Goal: Task Accomplishment & Management: Complete application form

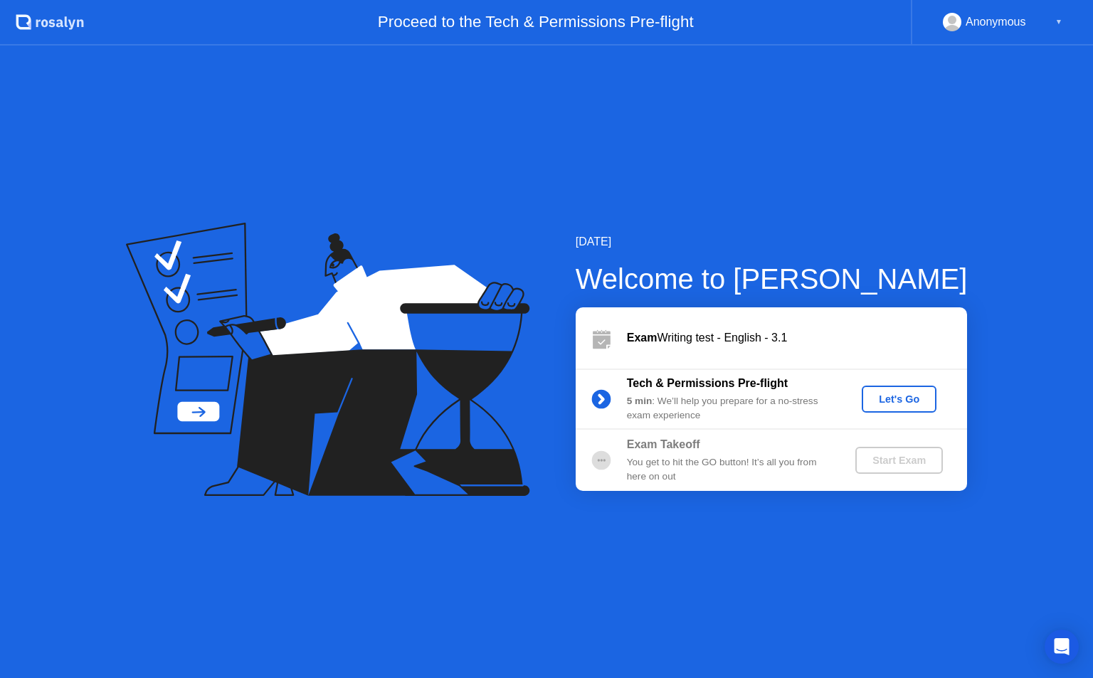
click at [890, 395] on div "Let's Go" at bounding box center [898, 399] width 63 height 11
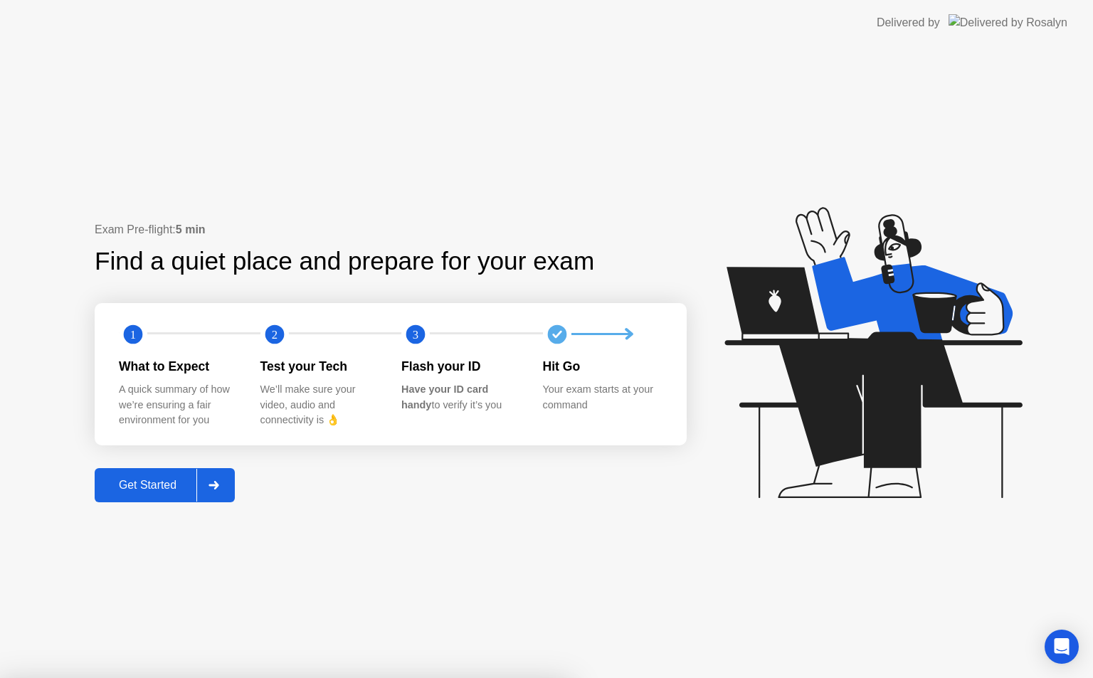
click at [213, 484] on icon at bounding box center [214, 485] width 11 height 9
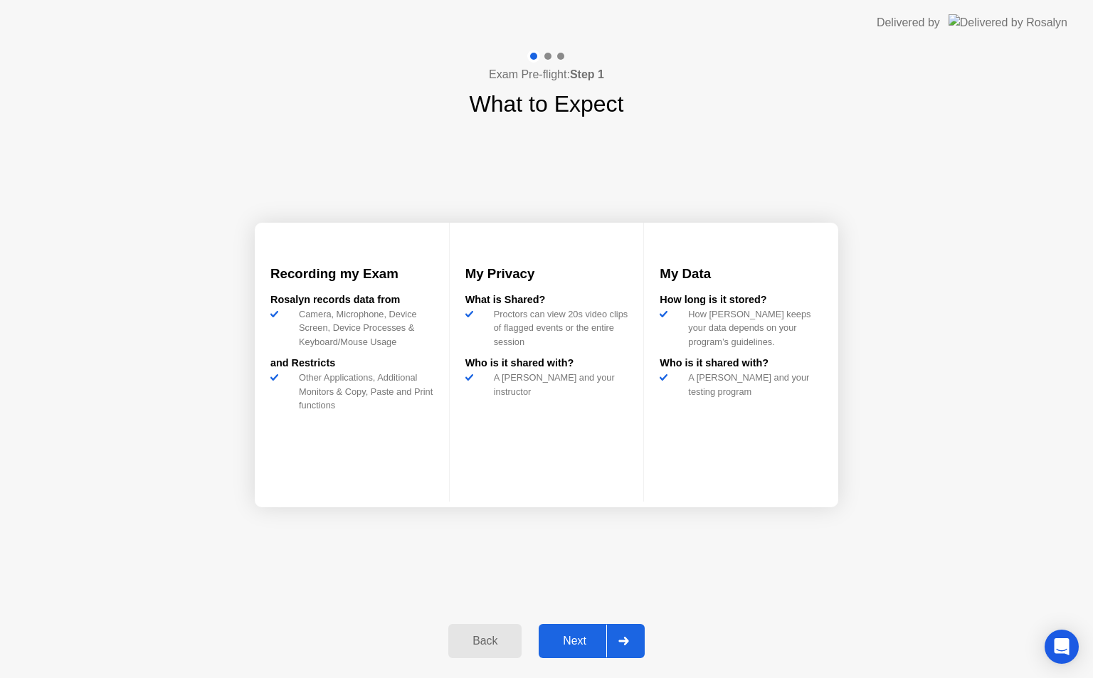
click at [635, 643] on div at bounding box center [623, 641] width 34 height 33
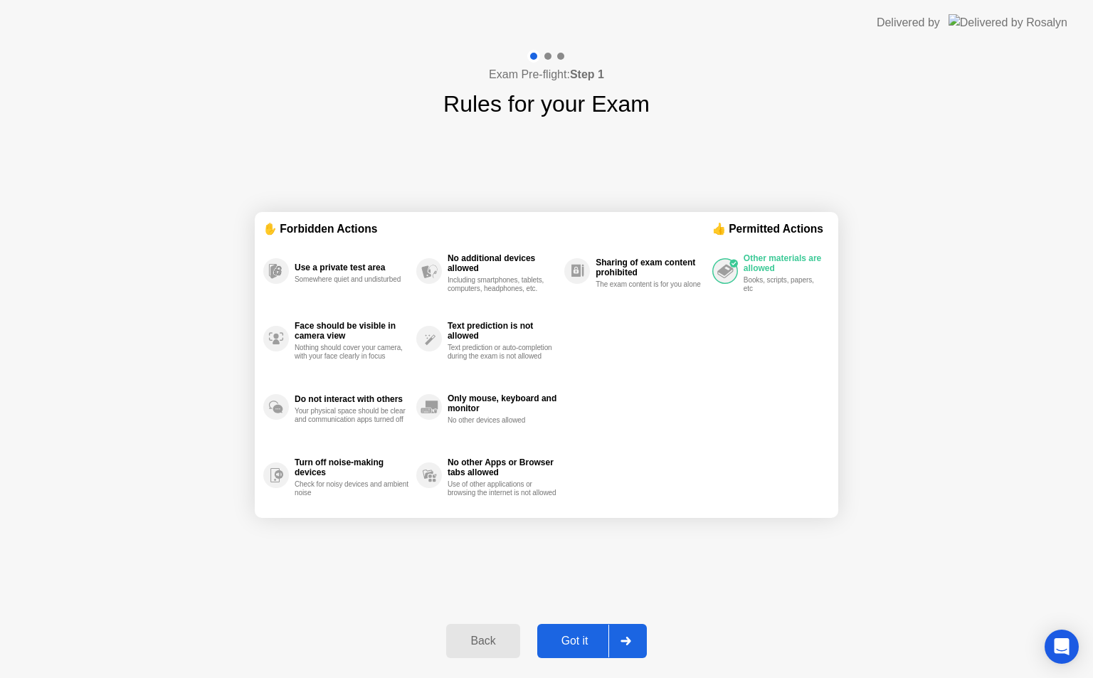
click at [635, 643] on div at bounding box center [625, 641] width 34 height 33
select select "**********"
select select "*******"
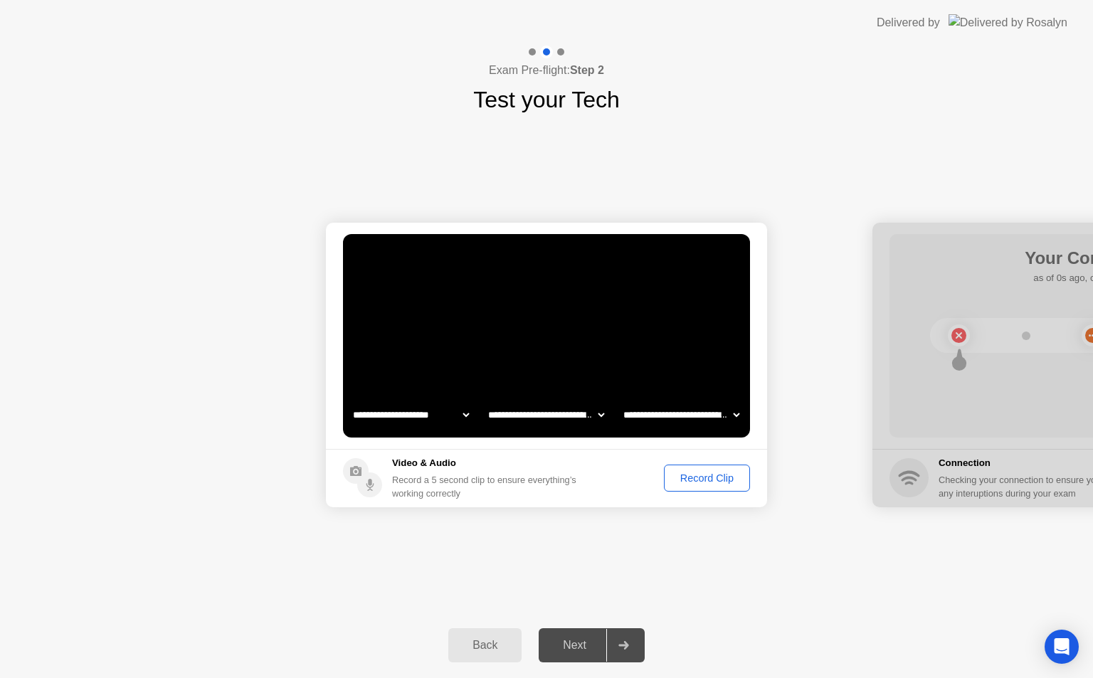
click at [689, 473] on div "Record Clip" at bounding box center [707, 478] width 76 height 11
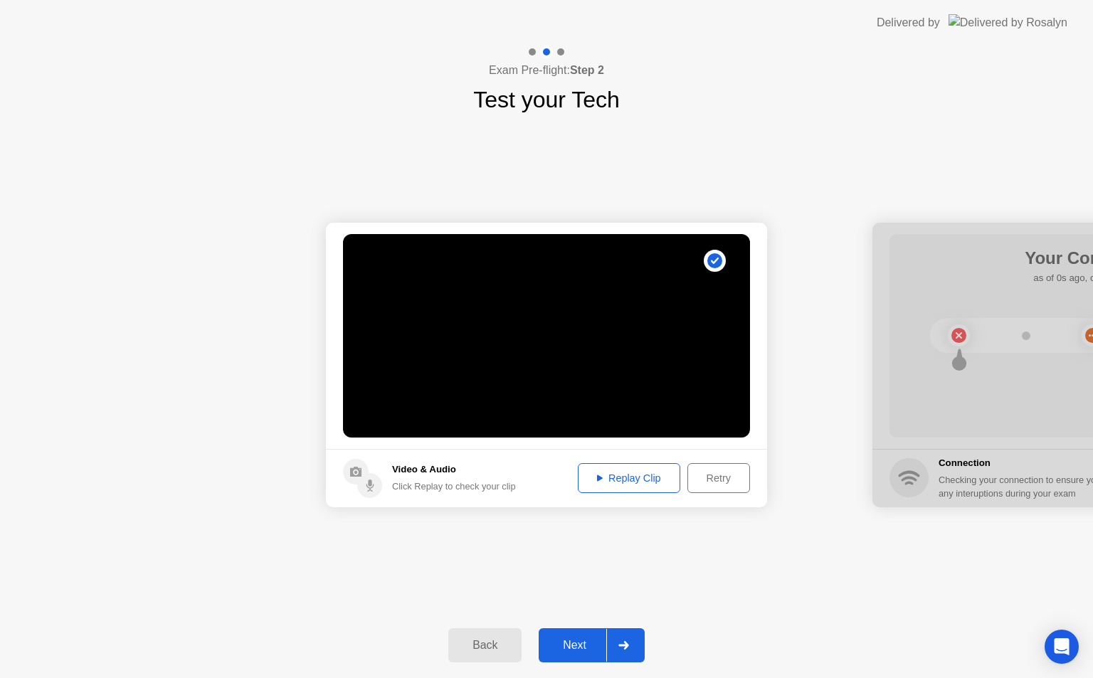
click at [623, 637] on div at bounding box center [623, 645] width 34 height 33
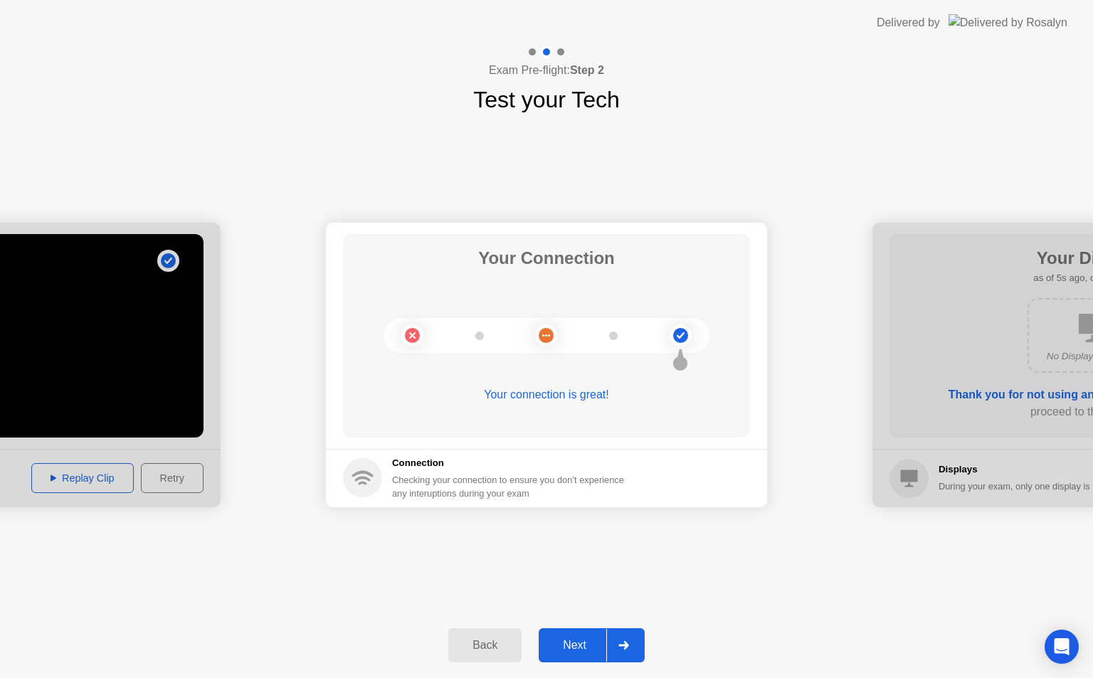
click at [624, 638] on div at bounding box center [623, 645] width 34 height 33
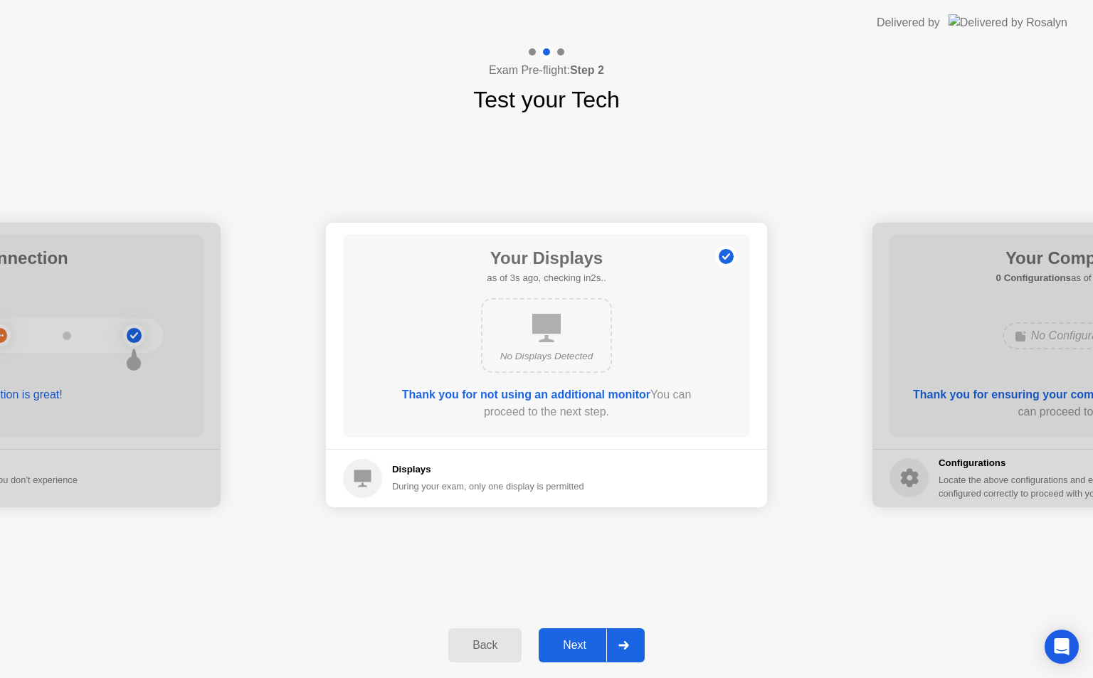
click at [626, 643] on icon at bounding box center [623, 645] width 10 height 9
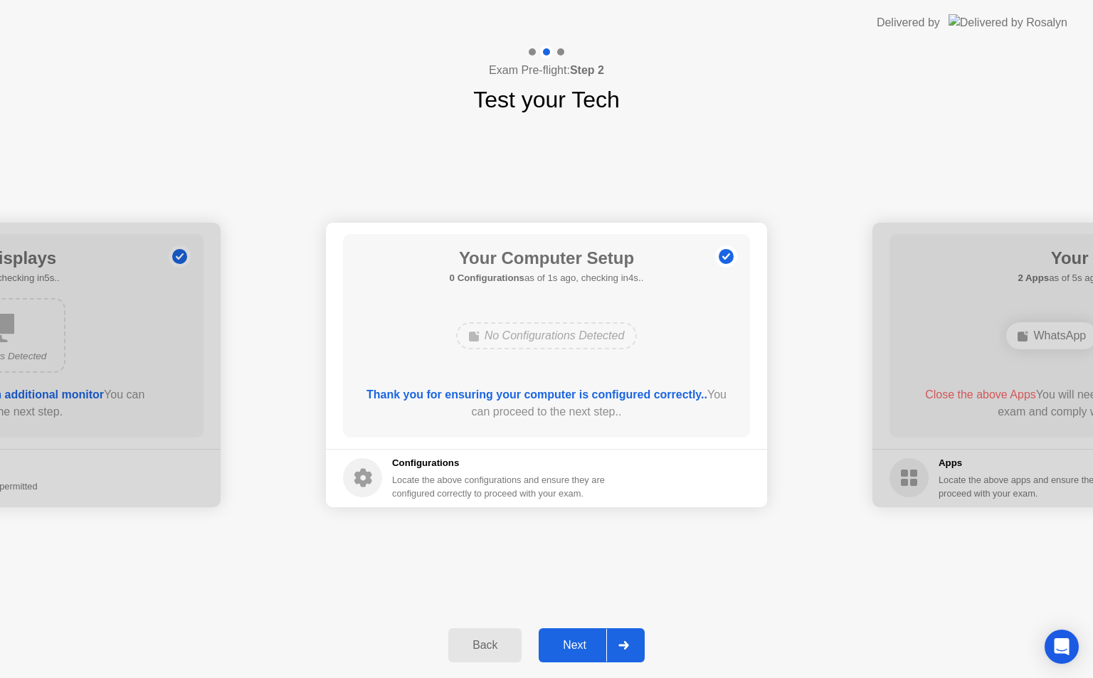
click at [626, 643] on icon at bounding box center [623, 645] width 10 height 9
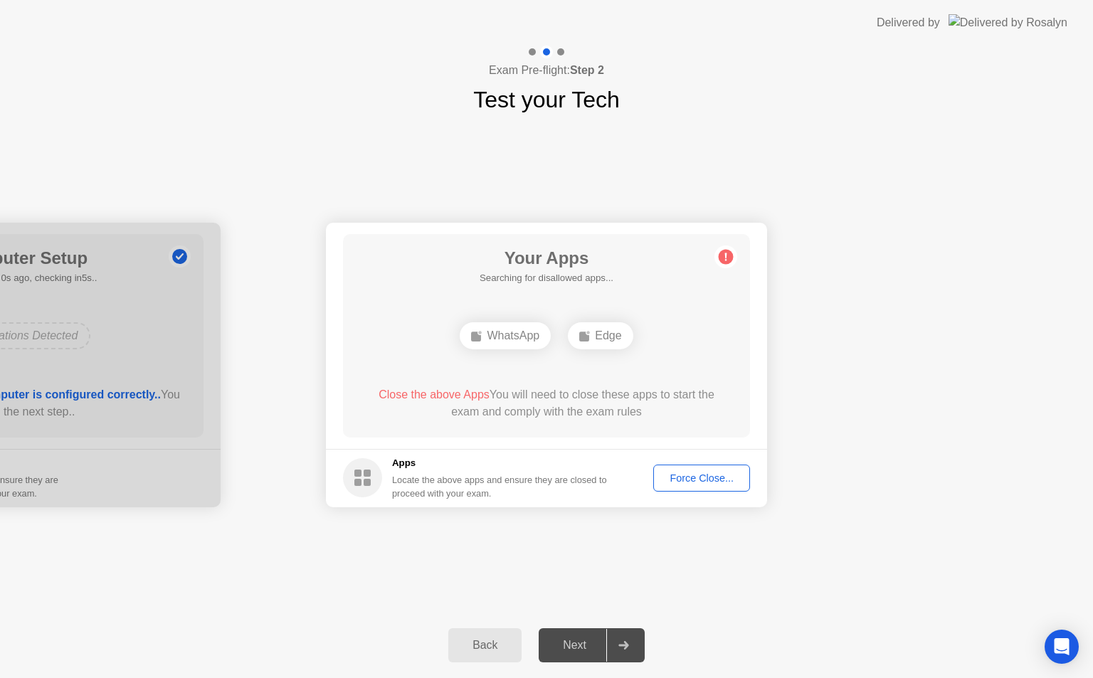
click at [707, 475] on div "Force Close..." at bounding box center [701, 478] width 87 height 11
click at [713, 475] on div "Force Close..." at bounding box center [701, 478] width 87 height 11
click at [688, 473] on div "Force Close..." at bounding box center [701, 478] width 87 height 11
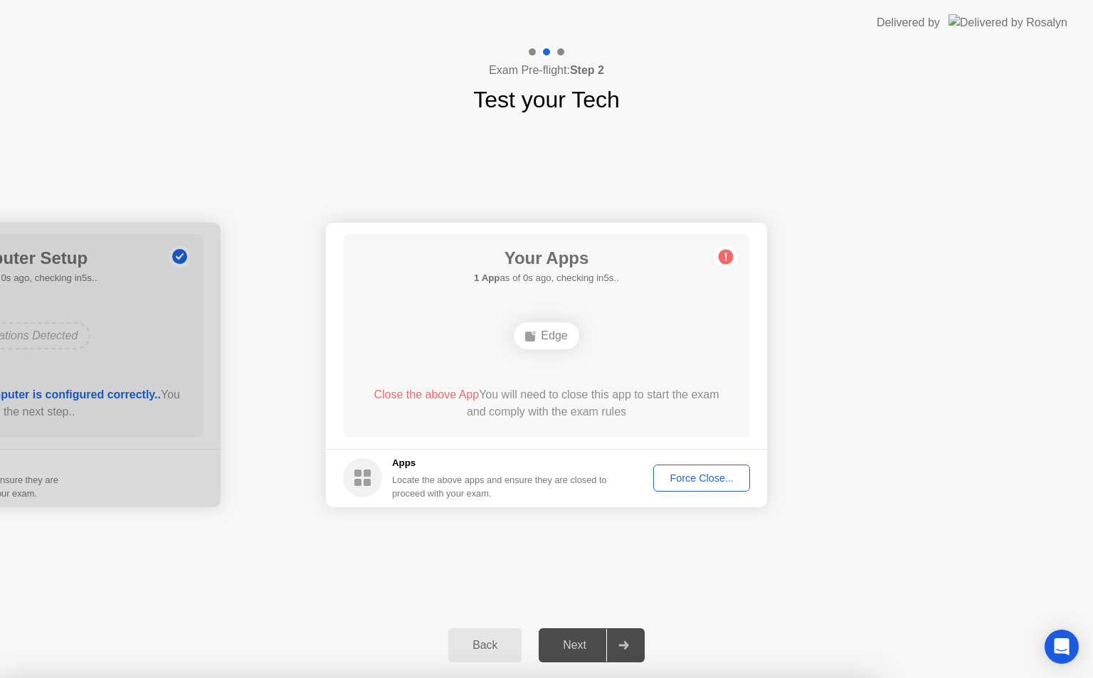
click at [680, 473] on div "Force Close..." at bounding box center [701, 478] width 87 height 11
click at [692, 473] on div "Force Close..." at bounding box center [701, 478] width 87 height 11
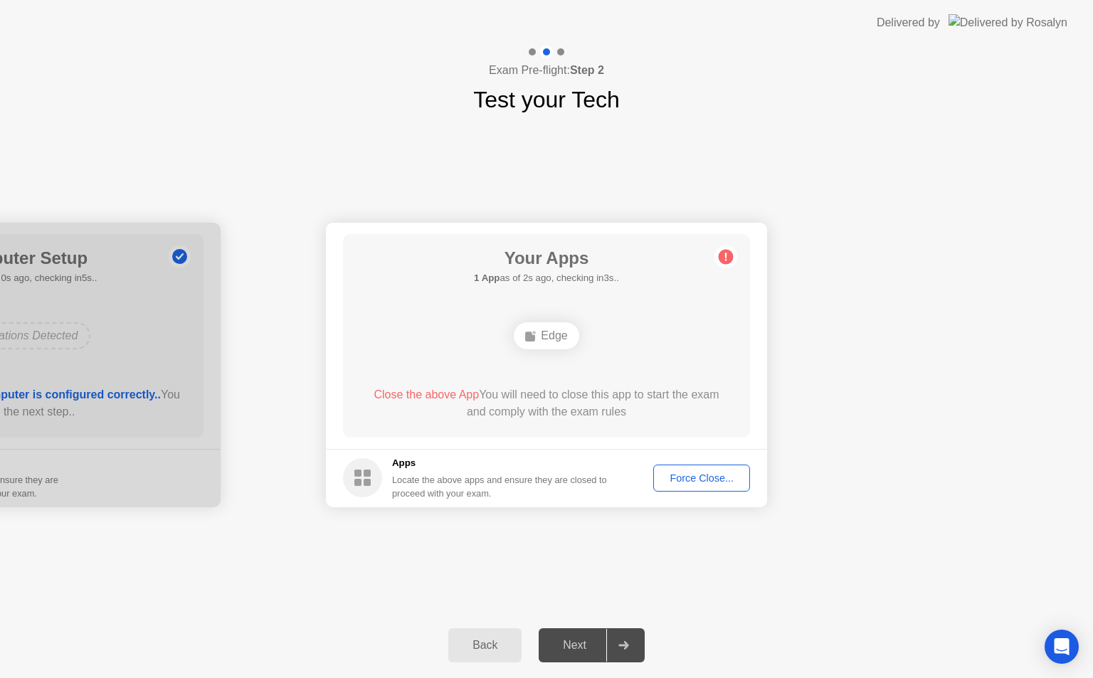
click at [674, 470] on button "Force Close..." at bounding box center [701, 478] width 97 height 27
click at [706, 476] on div "Force Close..." at bounding box center [701, 478] width 87 height 11
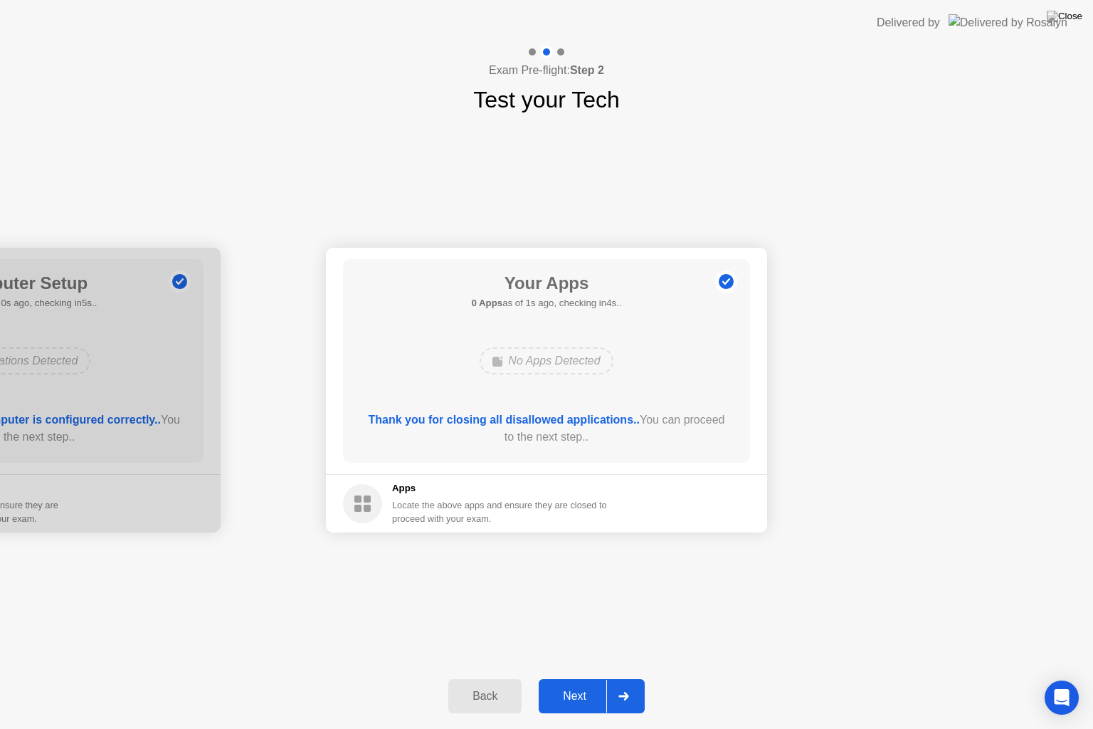
click at [619, 677] on icon at bounding box center [623, 696] width 11 height 9
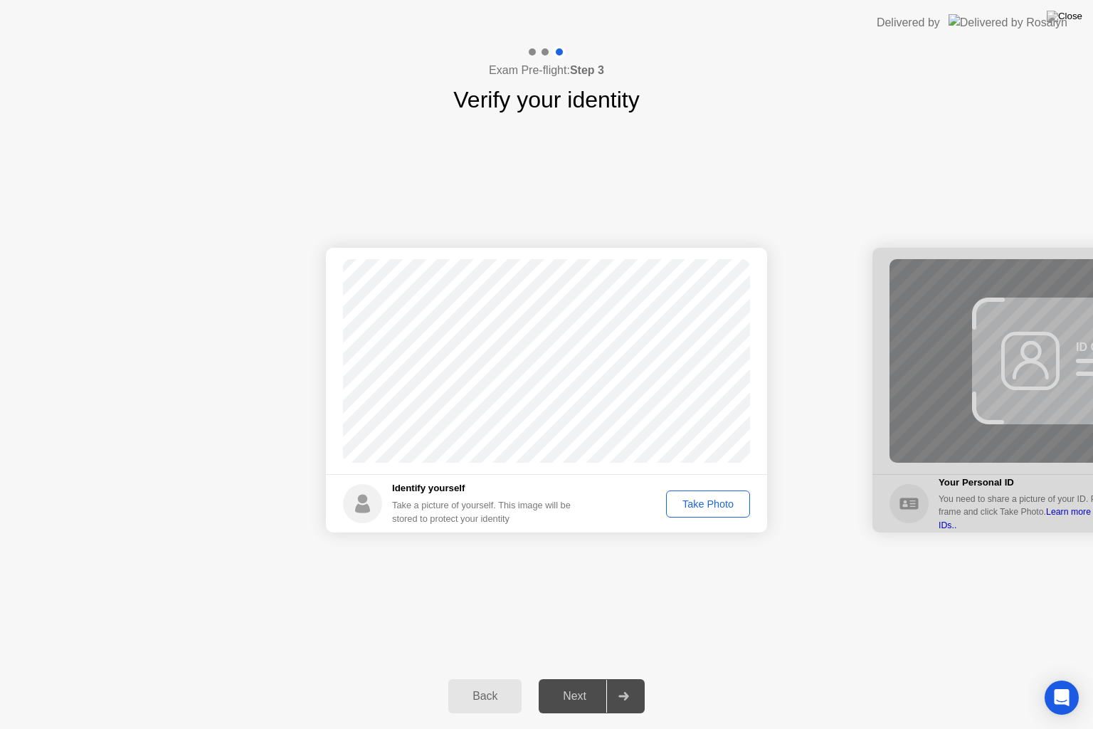
click at [698, 502] on div "Take Photo" at bounding box center [708, 503] width 74 height 11
click at [621, 677] on icon at bounding box center [623, 696] width 11 height 9
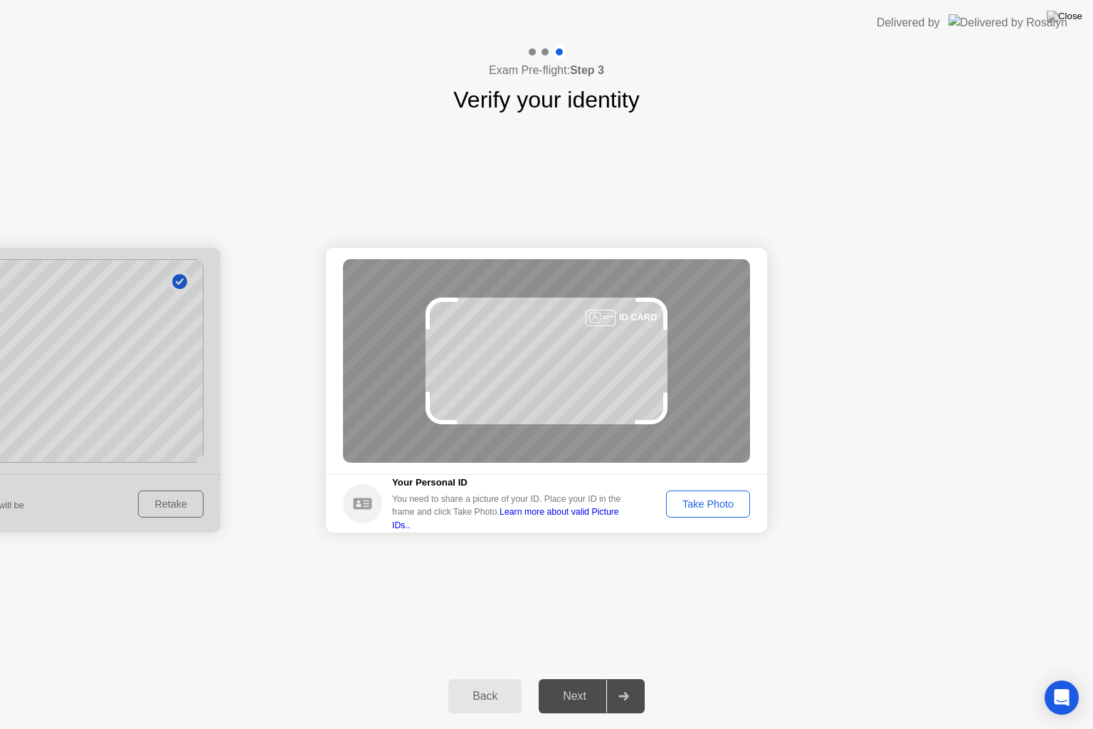
click at [714, 503] on div "Take Photo" at bounding box center [708, 503] width 74 height 11
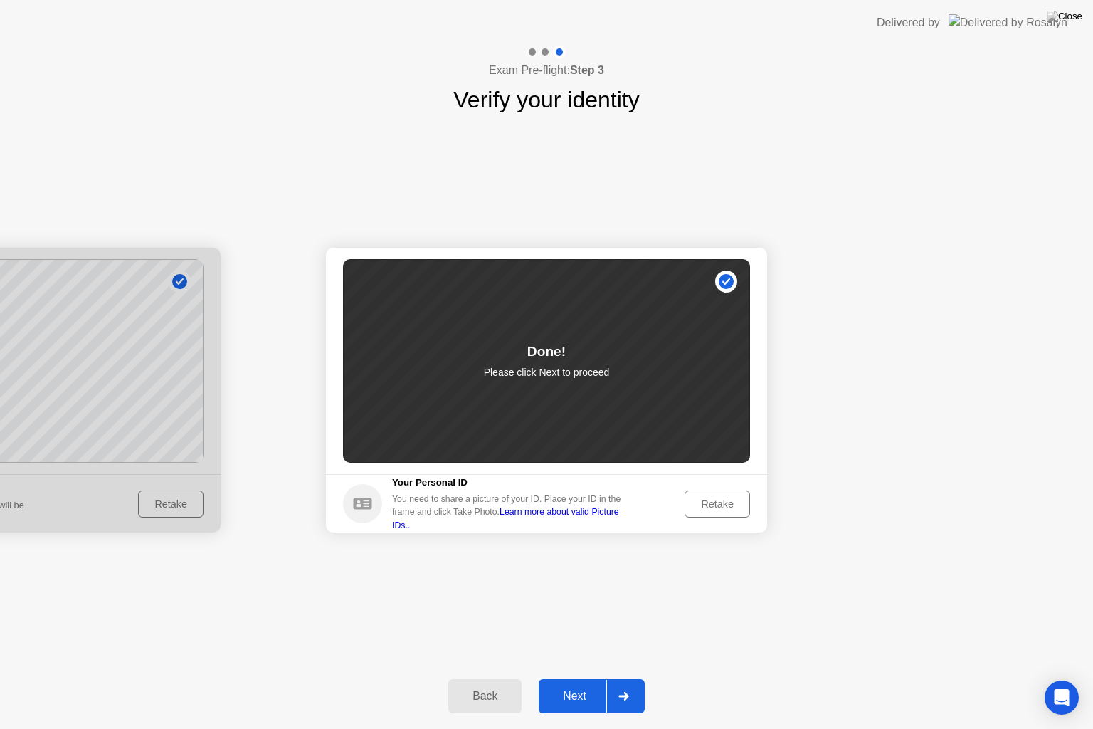
click at [624, 677] on div at bounding box center [623, 696] width 34 height 33
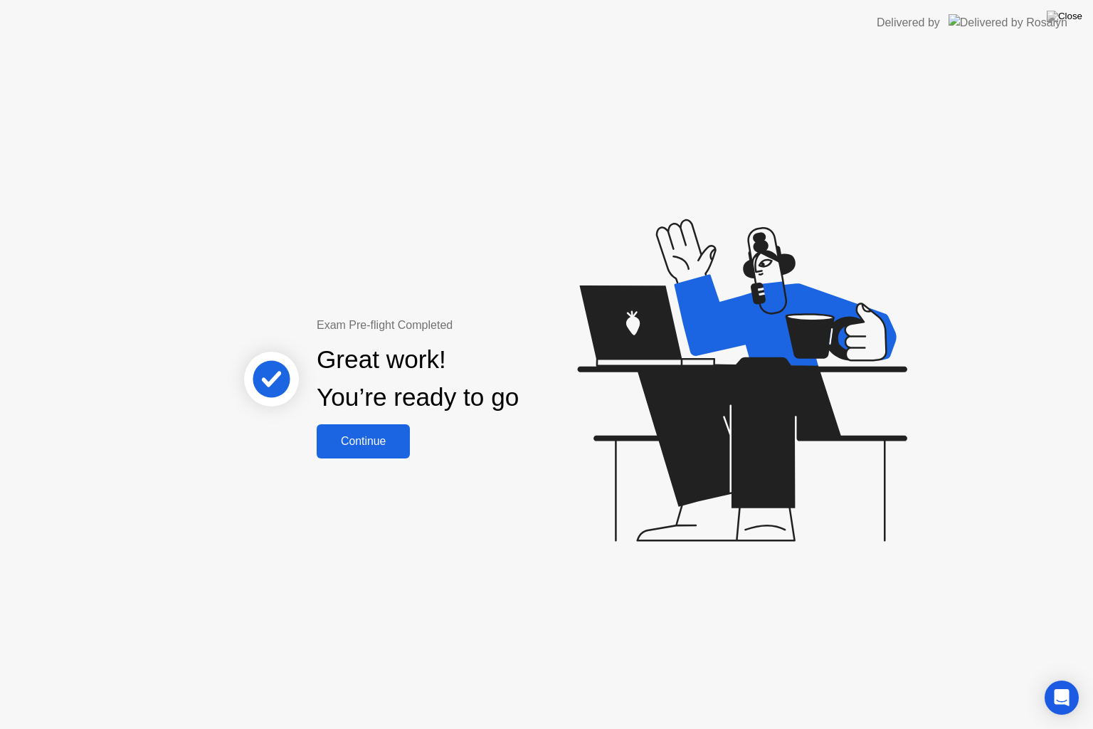
click at [363, 437] on div "Continue" at bounding box center [363, 441] width 85 height 13
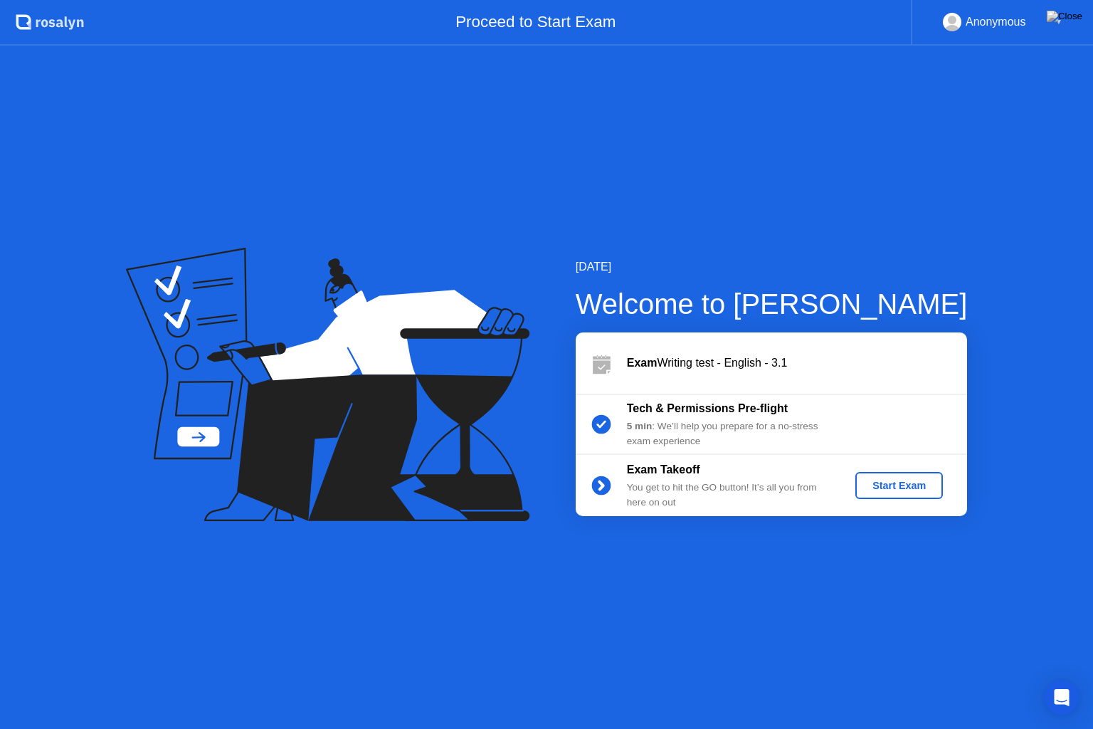
click at [885, 484] on div "Start Exam" at bounding box center [899, 485] width 76 height 11
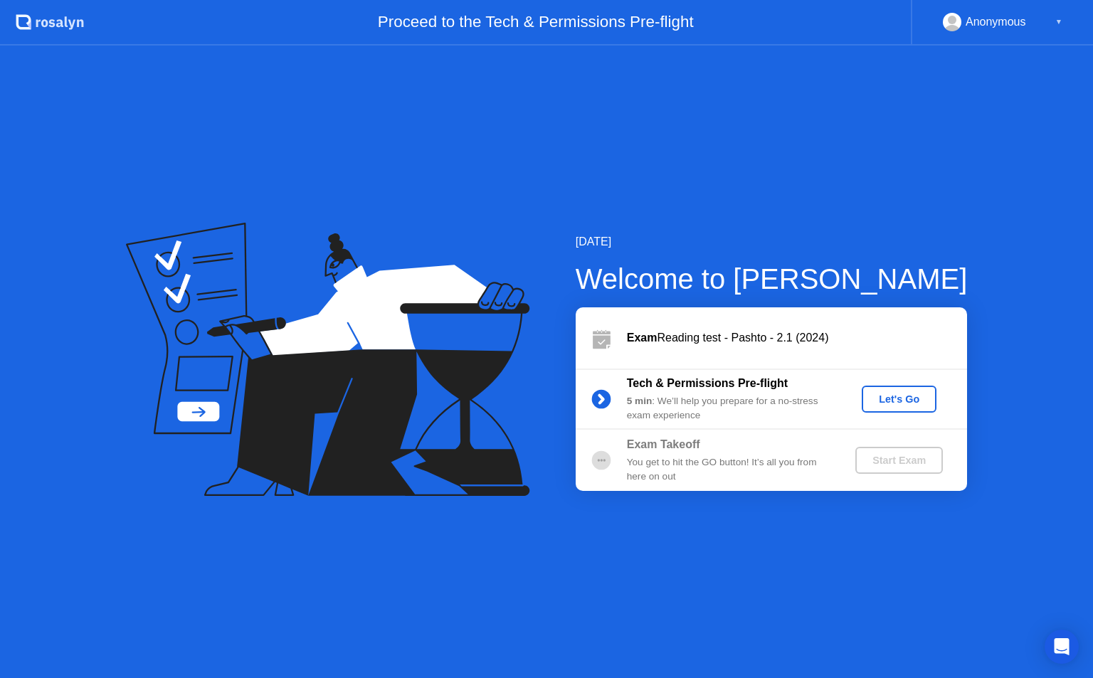
click at [883, 394] on div "Let's Go" at bounding box center [898, 399] width 63 height 11
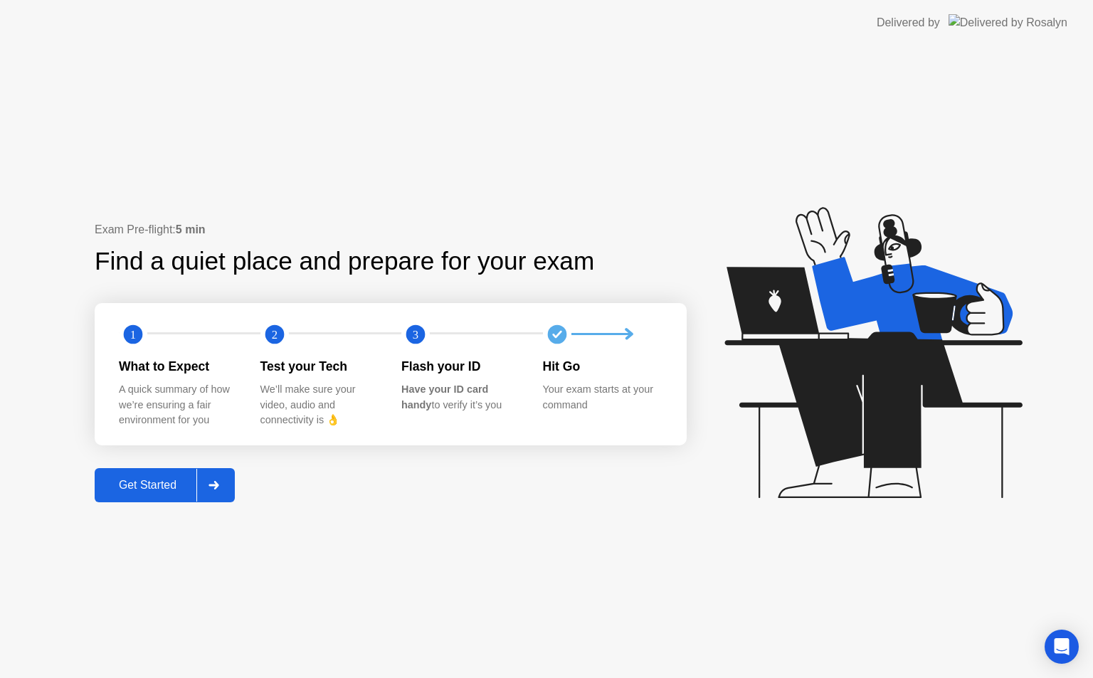
click at [218, 485] on icon at bounding box center [214, 485] width 10 height 9
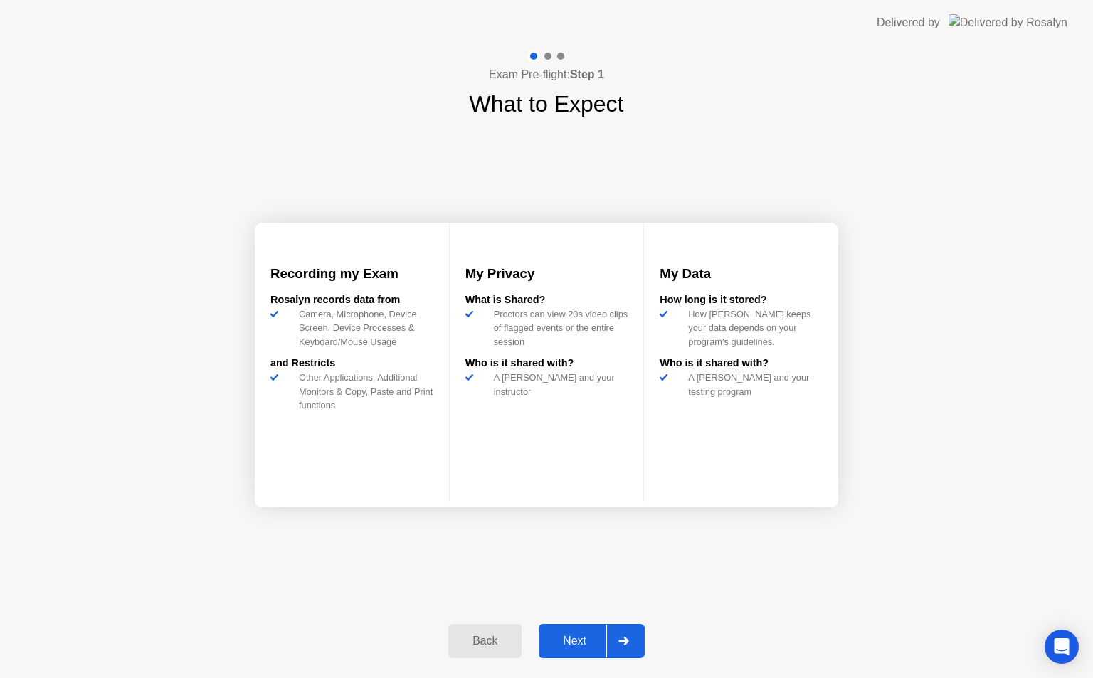
click at [625, 647] on div at bounding box center [623, 641] width 34 height 33
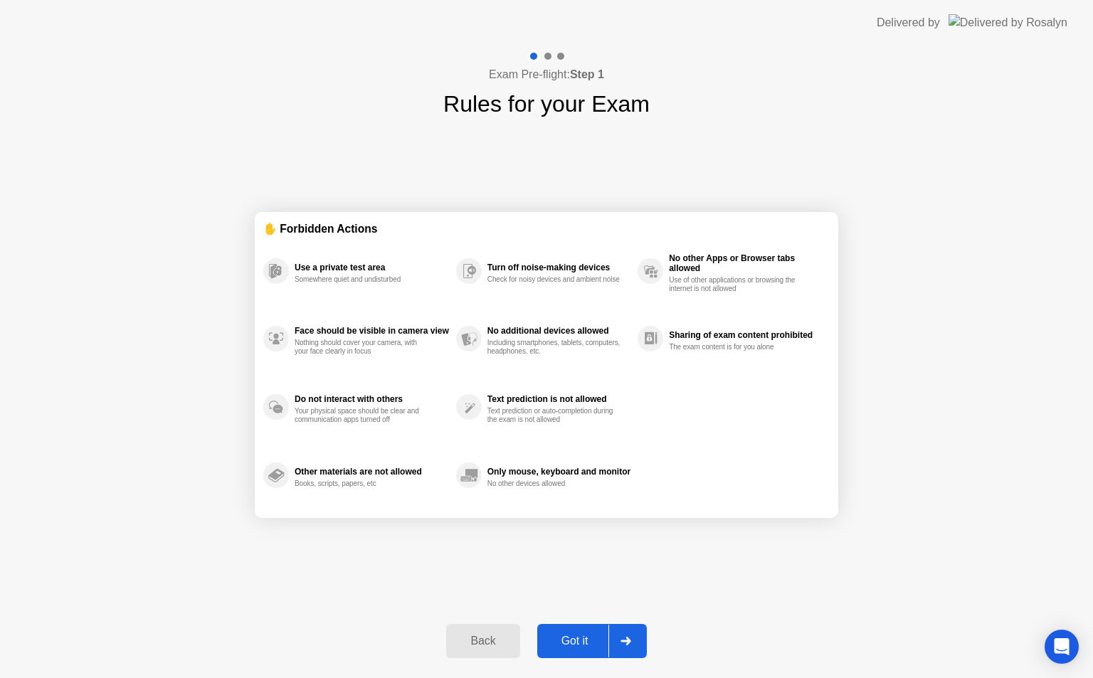
click at [625, 647] on div at bounding box center [625, 641] width 34 height 33
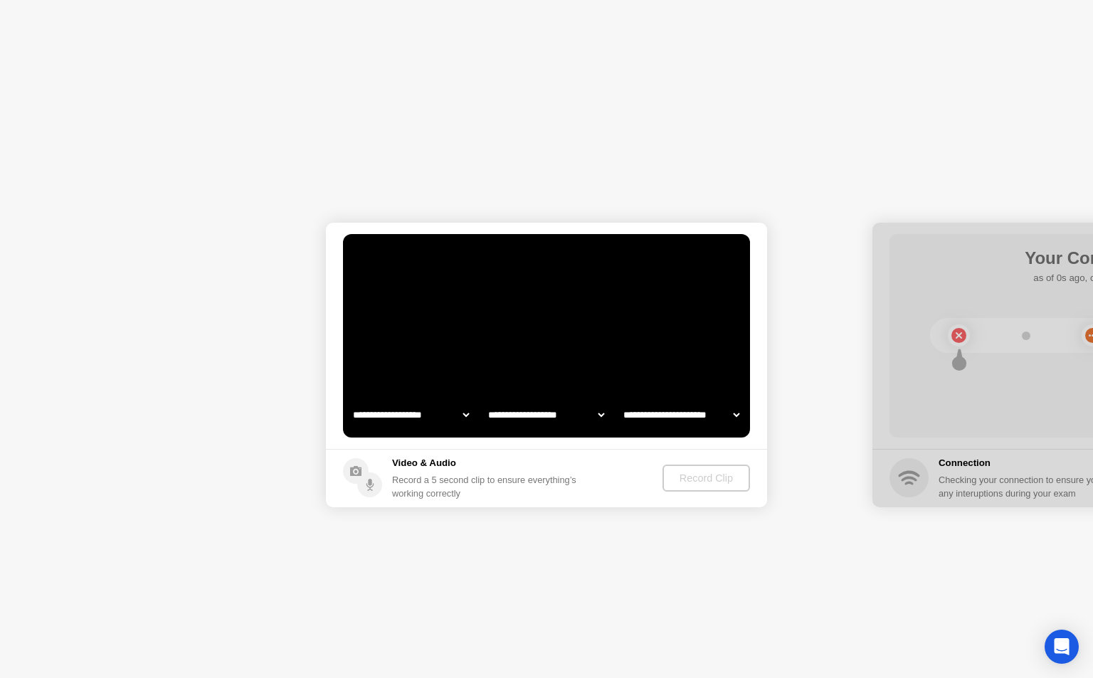
select select "**********"
select select "*******"
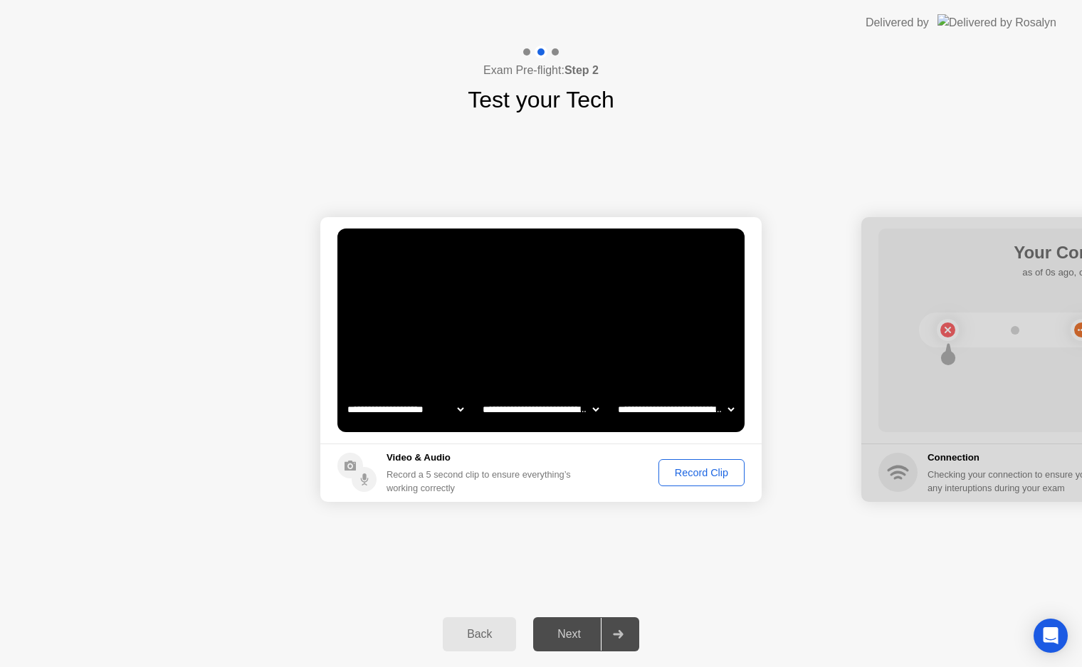
click at [689, 470] on div "Record Clip" at bounding box center [701, 472] width 76 height 11
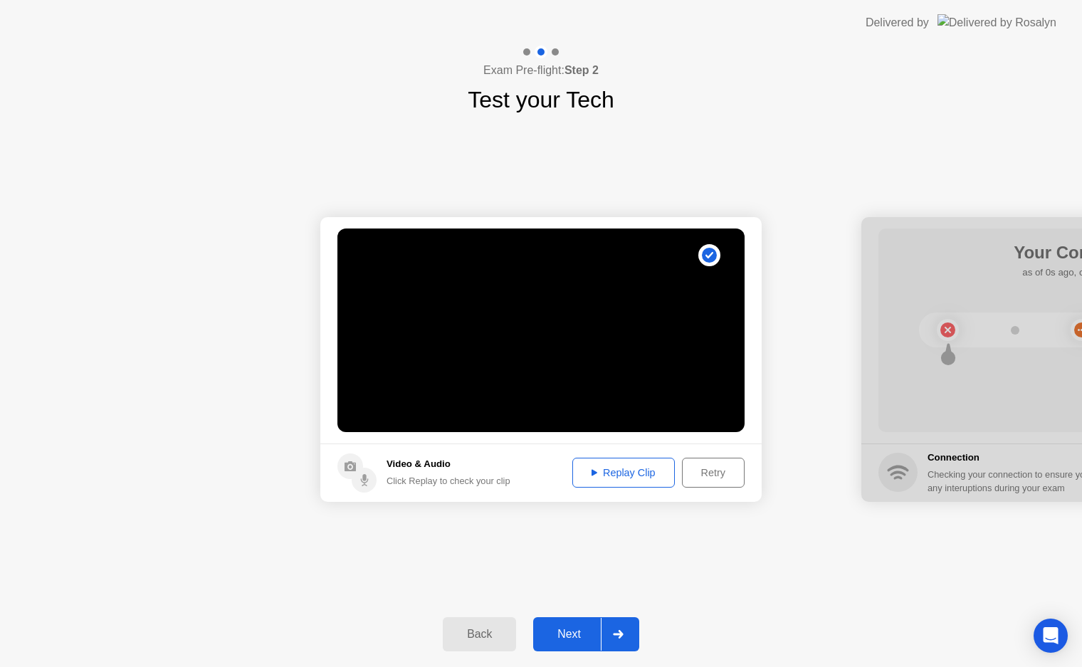
click at [616, 635] on icon at bounding box center [618, 634] width 11 height 9
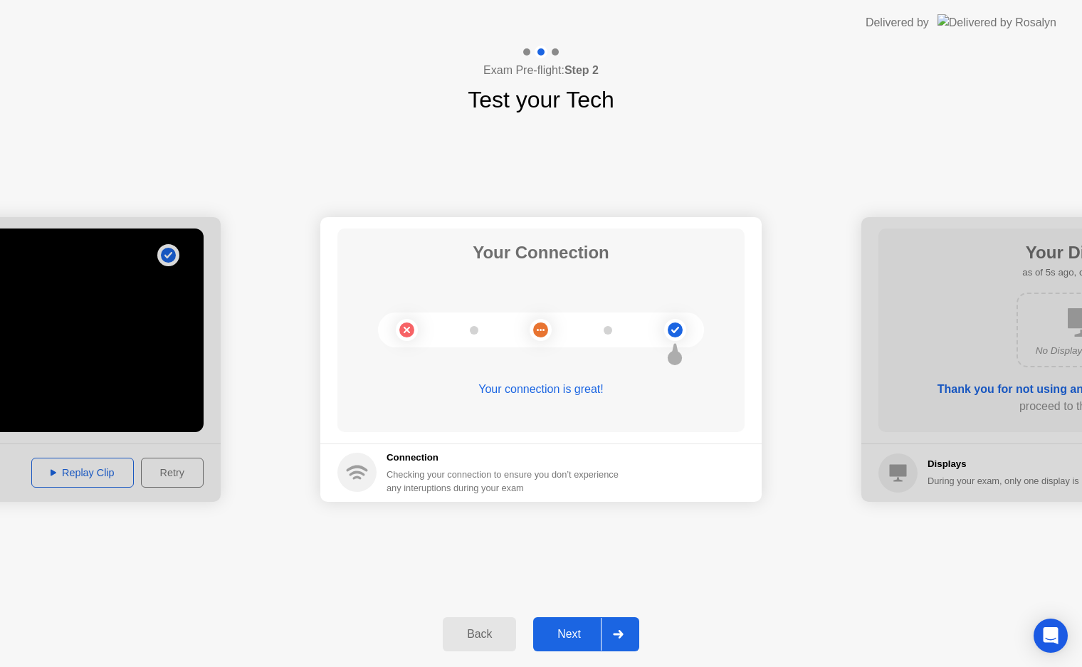
click at [618, 638] on icon at bounding box center [618, 634] width 11 height 9
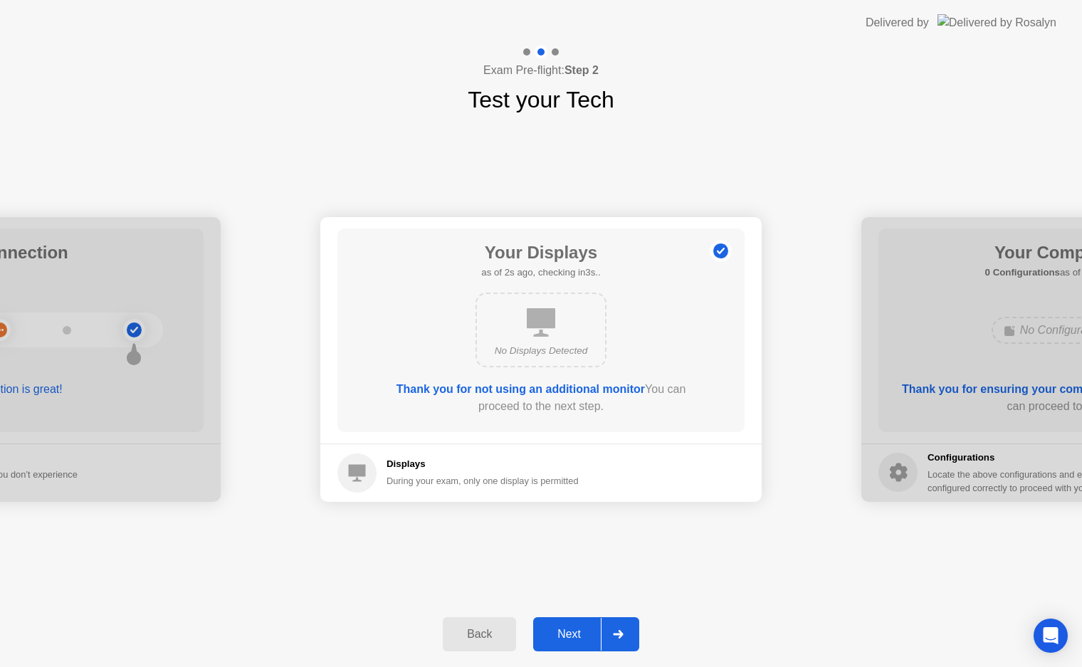
click at [618, 638] on icon at bounding box center [618, 634] width 11 height 9
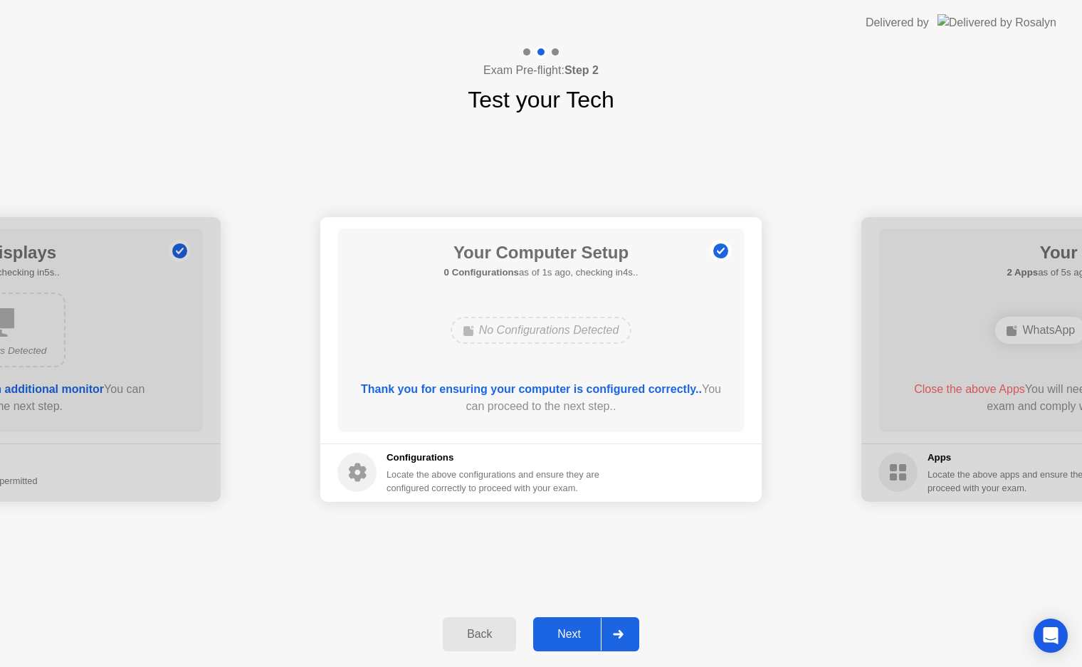
click at [614, 638] on icon at bounding box center [618, 634] width 11 height 9
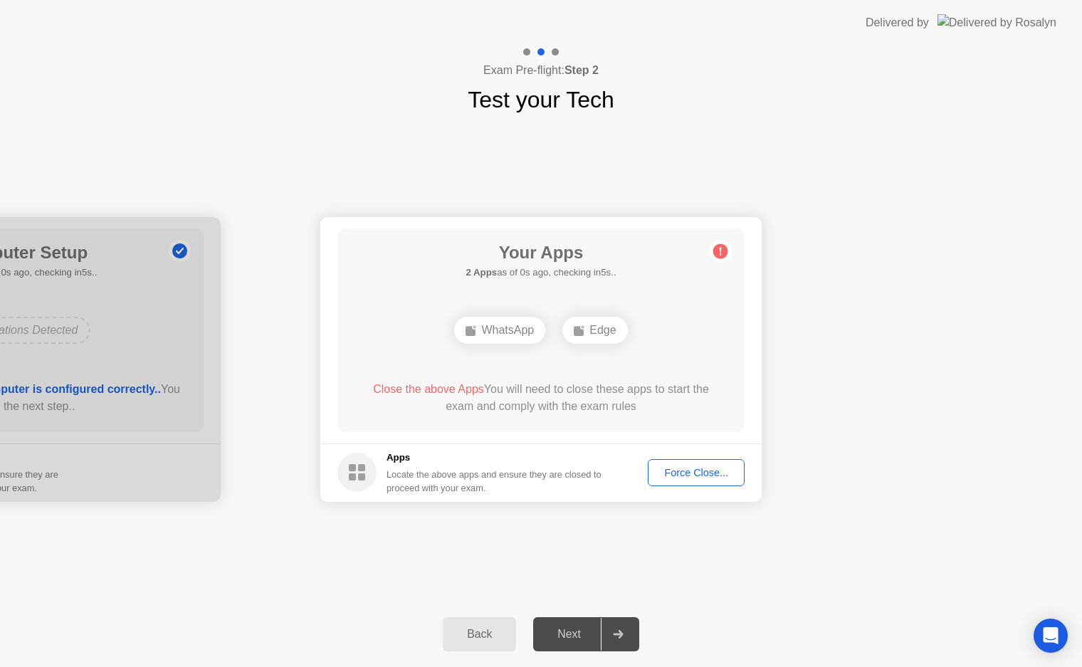
click at [687, 469] on div "Force Close..." at bounding box center [696, 472] width 87 height 11
click at [673, 469] on div "Force Close..." at bounding box center [696, 472] width 87 height 11
click at [677, 468] on div "Force Close..." at bounding box center [696, 472] width 87 height 11
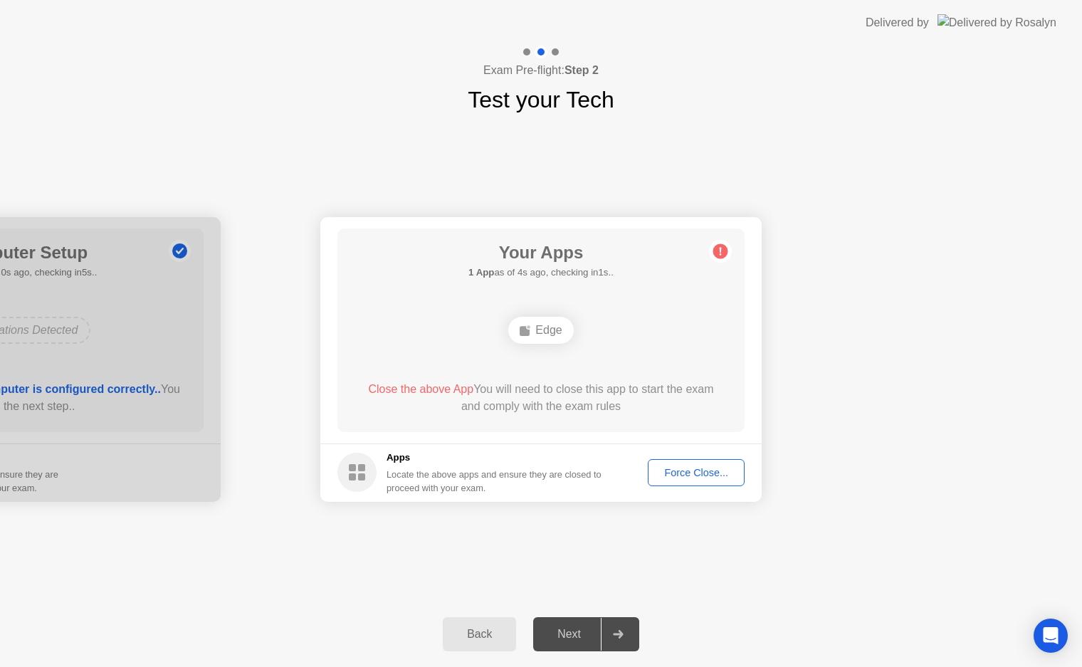
click at [690, 467] on div "Force Close..." at bounding box center [696, 472] width 87 height 11
click at [682, 473] on div "Force Close..." at bounding box center [696, 472] width 87 height 11
click at [673, 472] on div "Force Close..." at bounding box center [696, 472] width 87 height 11
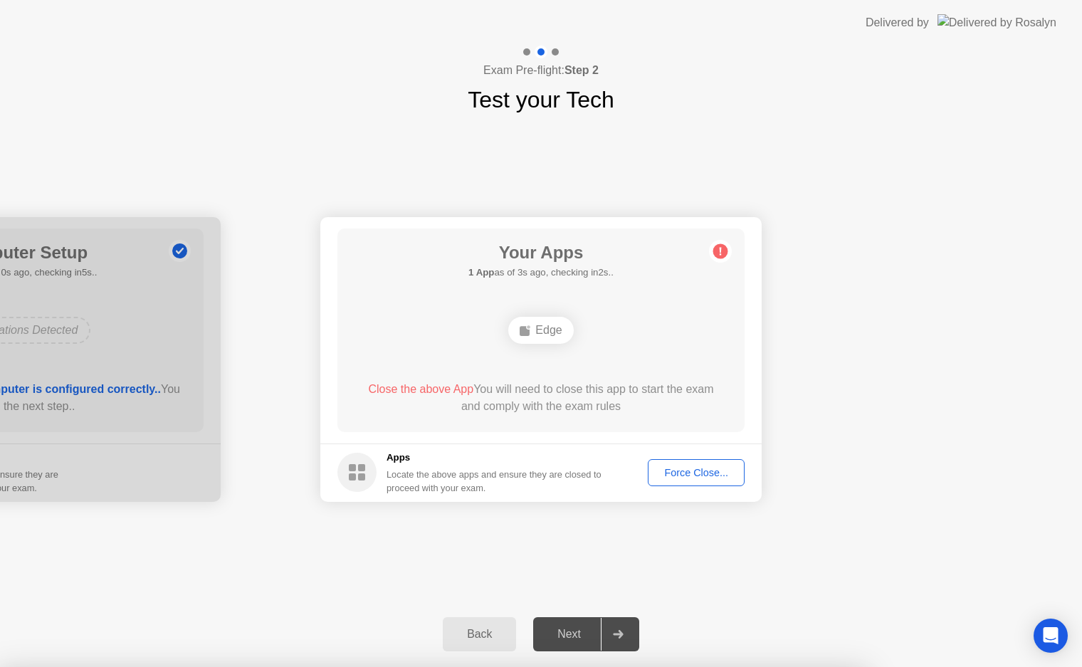
click at [683, 470] on div "Force Close..." at bounding box center [696, 472] width 87 height 11
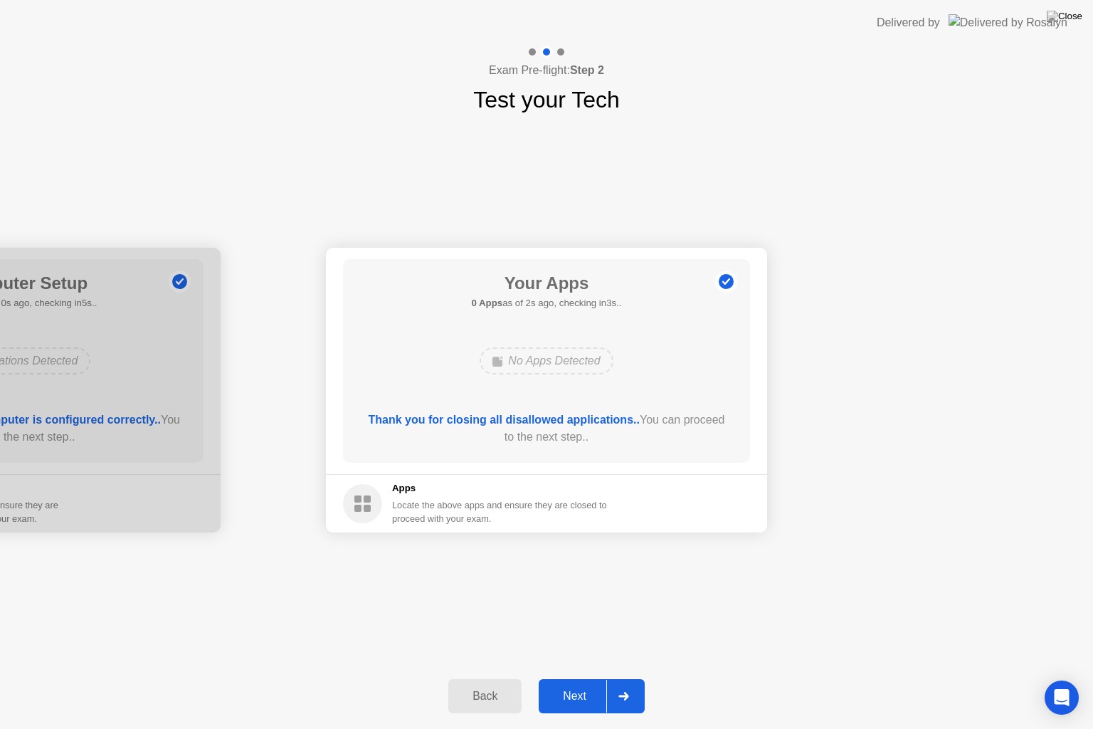
click at [626, 677] on div at bounding box center [623, 696] width 34 height 33
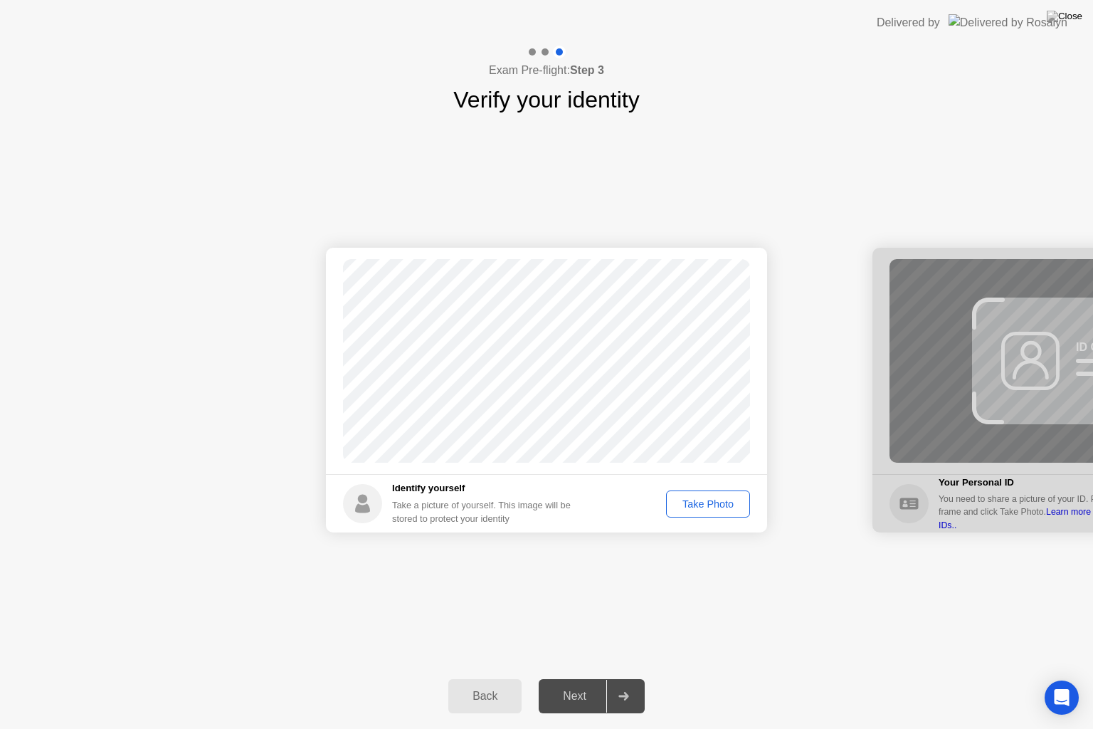
click at [543, 5] on header "Delivered by" at bounding box center [546, 23] width 1093 height 46
click at [548, 5] on header "Delivered by" at bounding box center [546, 23] width 1093 height 46
click at [544, 5] on header "Delivered by" at bounding box center [546, 23] width 1093 height 46
click at [554, 5] on header "Delivered by" at bounding box center [546, 23] width 1093 height 46
click at [556, 5] on header "Delivered by" at bounding box center [546, 23] width 1093 height 46
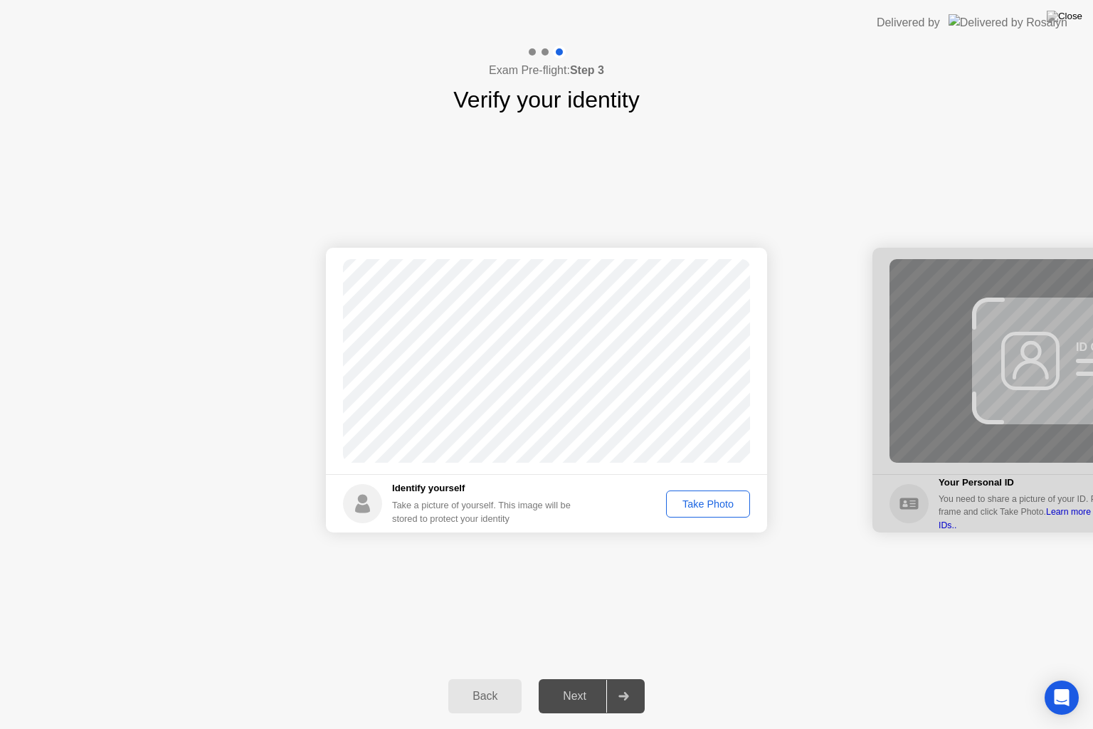
click at [537, 5] on header "Delivered by" at bounding box center [546, 23] width 1093 height 46
click at [707, 502] on div "Take Photo" at bounding box center [708, 503] width 74 height 11
click at [623, 677] on icon at bounding box center [623, 696] width 11 height 9
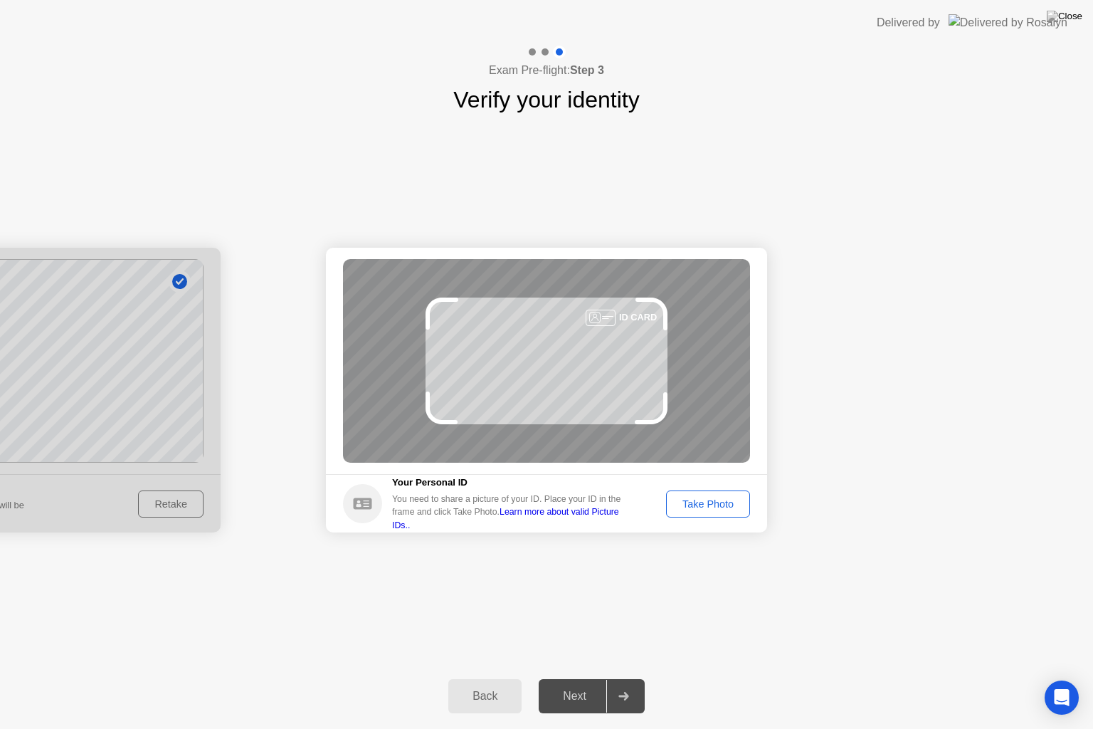
click at [698, 502] on div "Take Photo" at bounding box center [708, 503] width 74 height 11
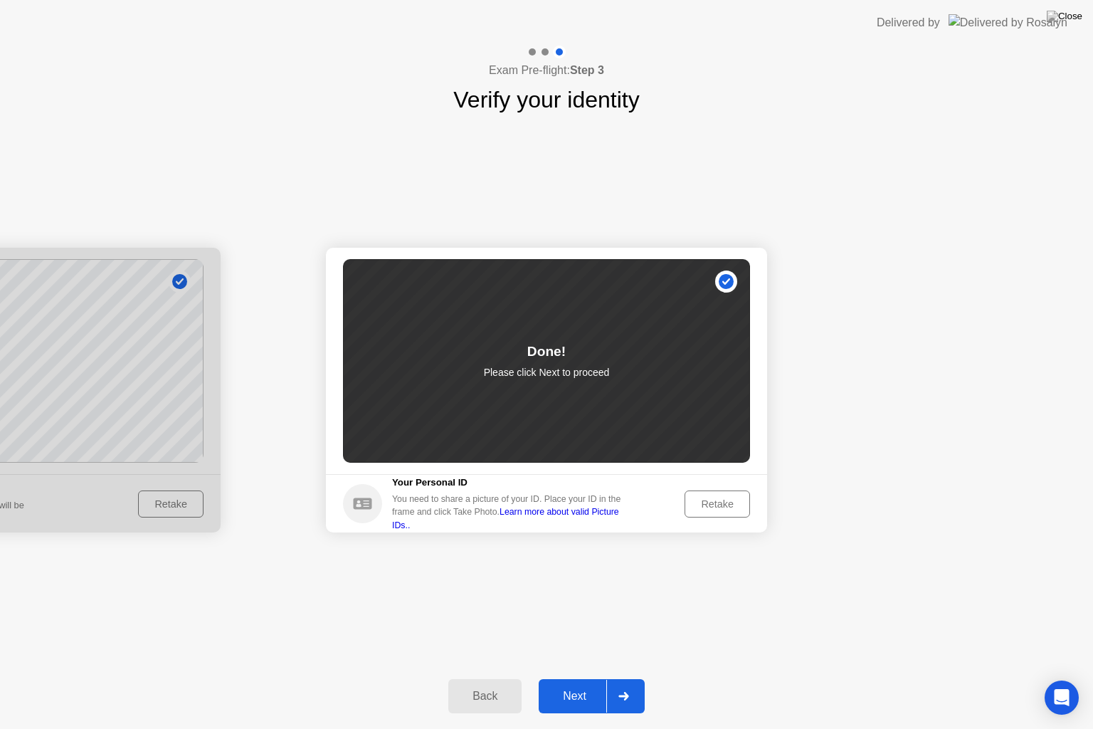
click at [628, 677] on icon at bounding box center [623, 696] width 11 height 9
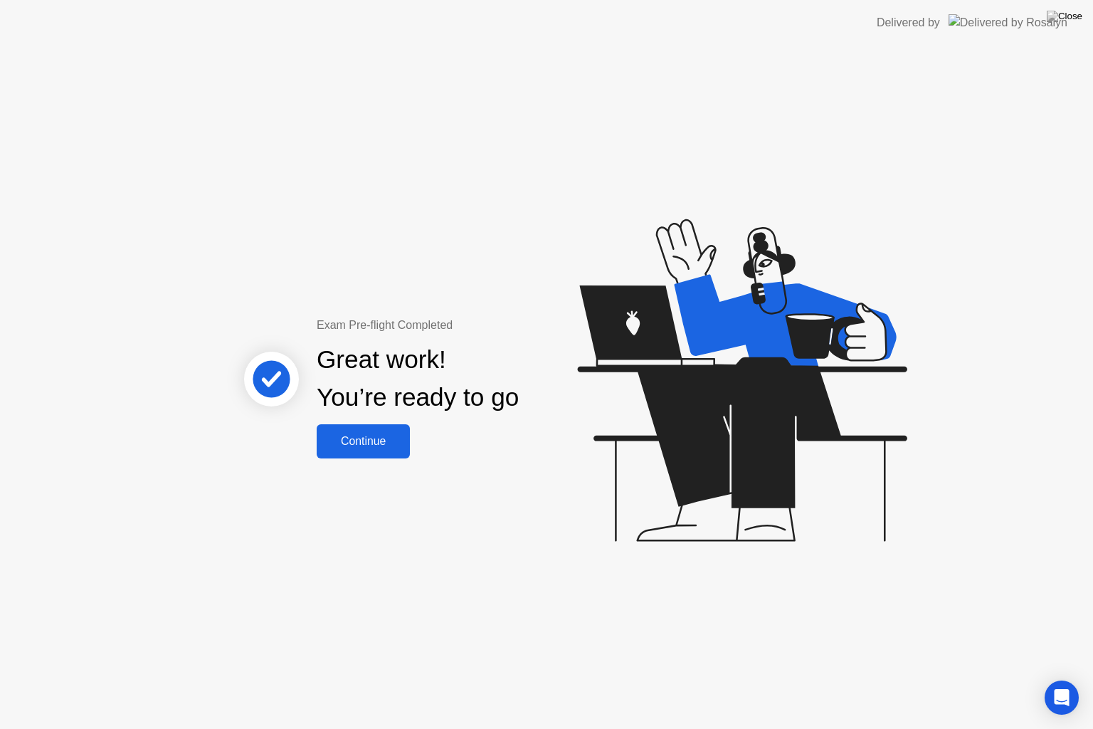
click at [356, 437] on div "Continue" at bounding box center [363, 441] width 85 height 13
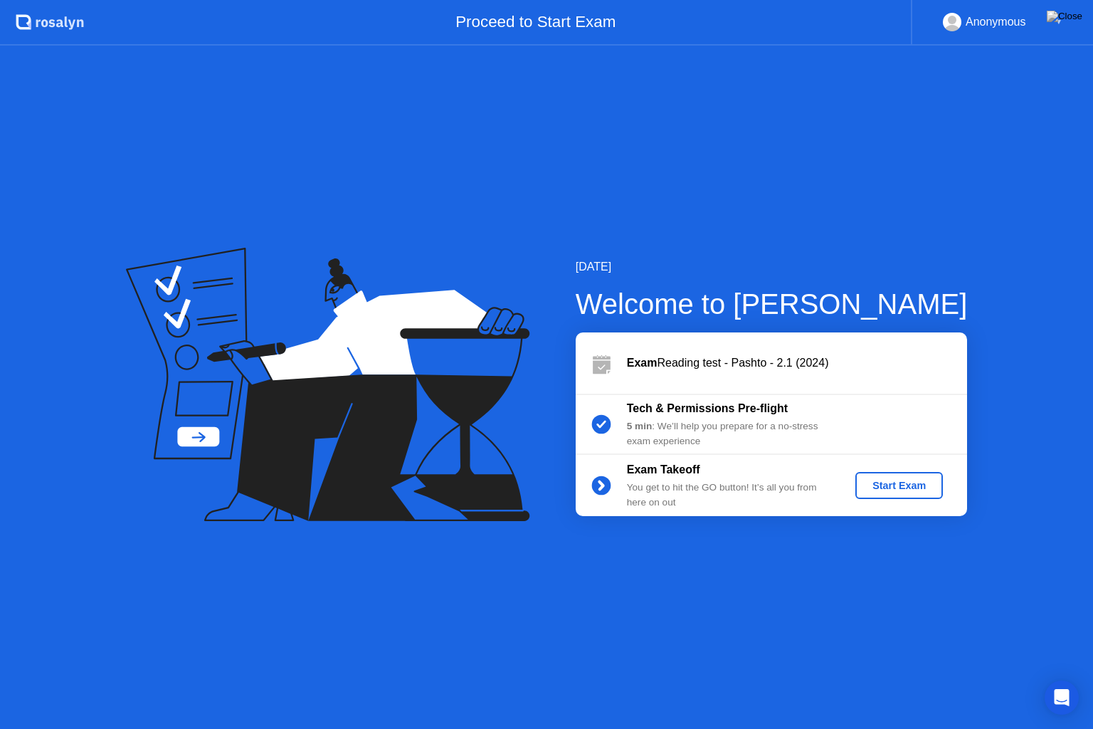
click at [880, 485] on div "Start Exam" at bounding box center [899, 485] width 76 height 11
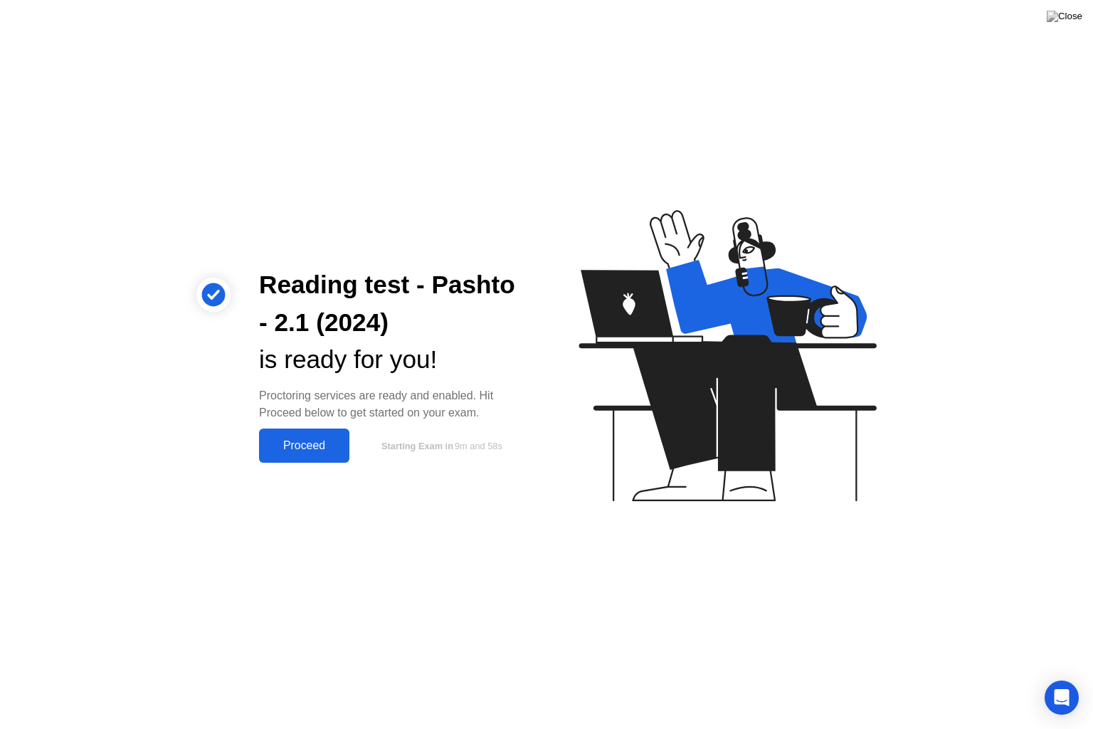
click at [313, 440] on div "Proceed" at bounding box center [304, 445] width 82 height 13
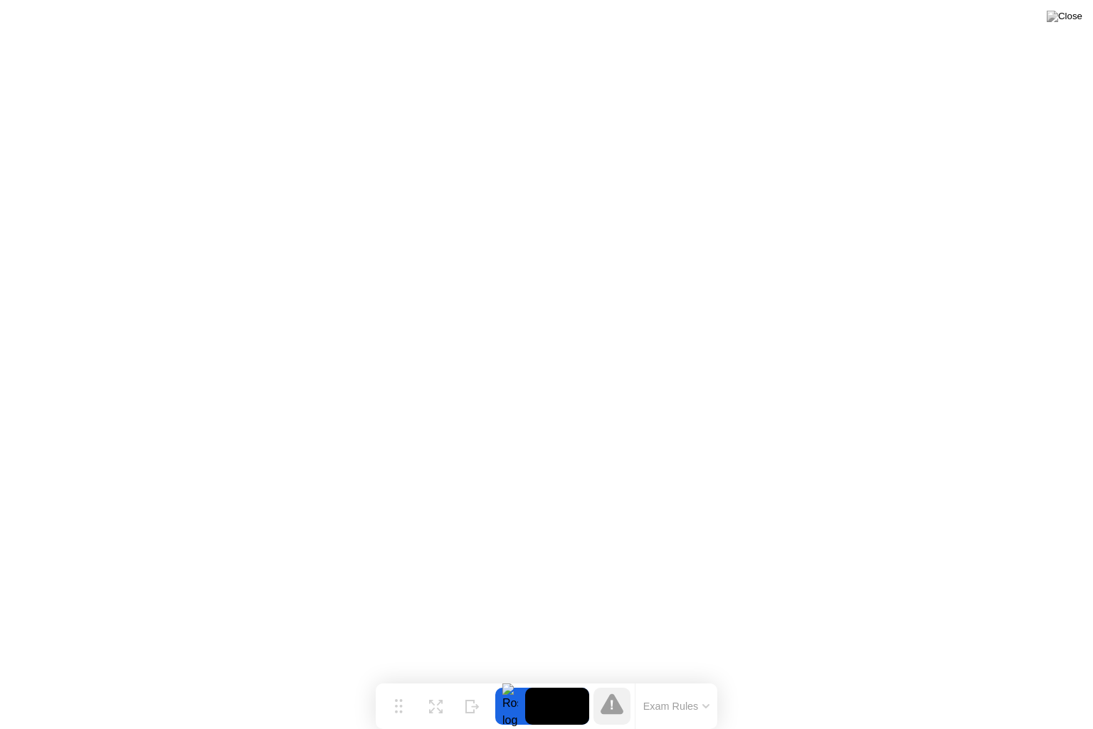
click at [550, 677] on video at bounding box center [557, 705] width 64 height 37
click at [509, 677] on div at bounding box center [510, 705] width 30 height 37
click at [664, 677] on button "Exam Rules" at bounding box center [676, 706] width 75 height 13
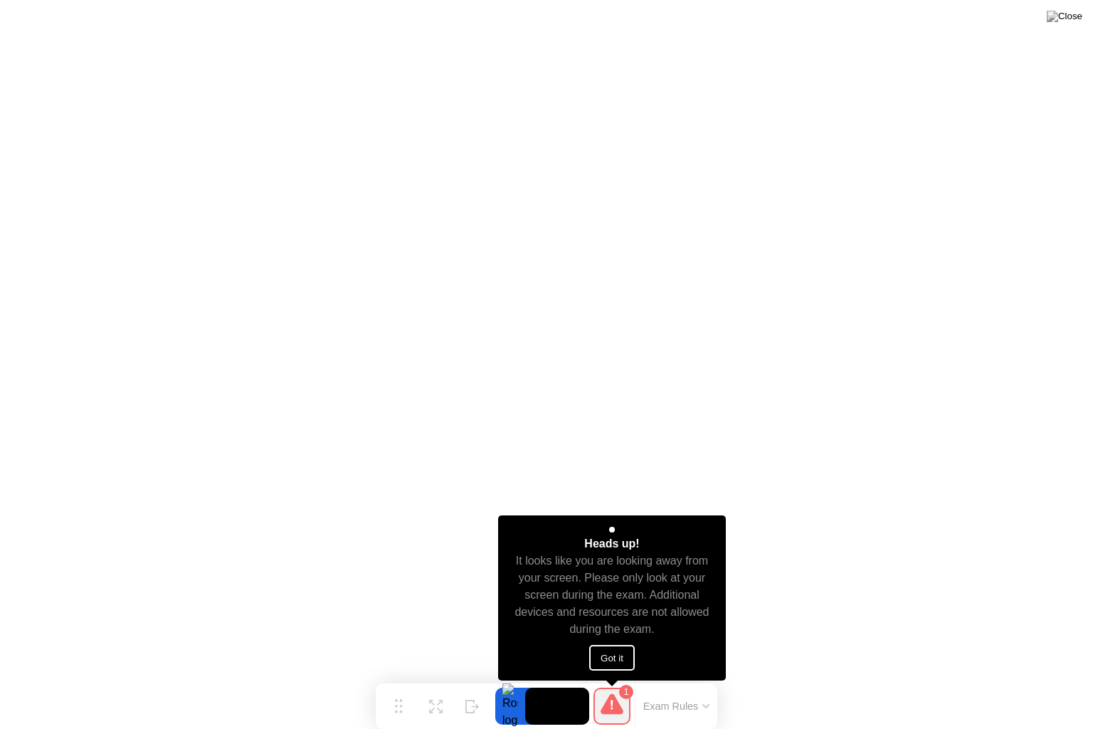
click at [613, 656] on button "Got it" at bounding box center [612, 658] width 46 height 26
